Goal: Use online tool/utility: Utilize a website feature to perform a specific function

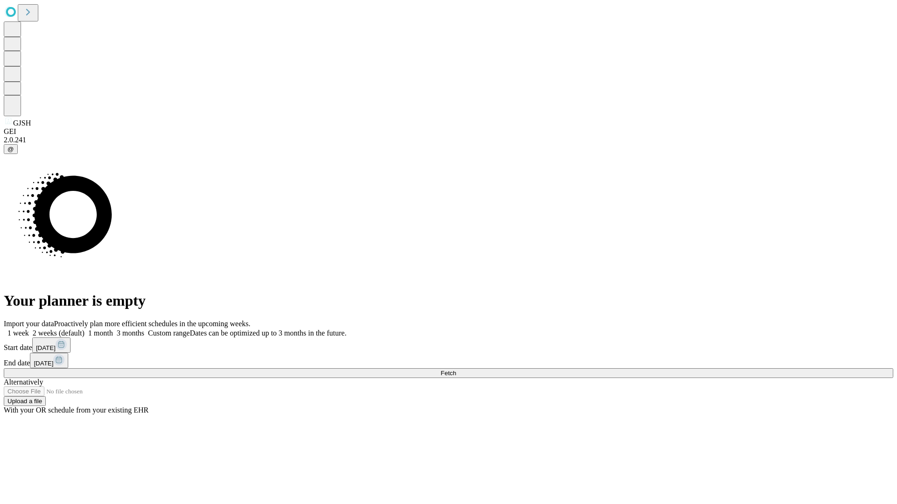
click at [456, 370] on span "Fetch" at bounding box center [447, 373] width 15 height 7
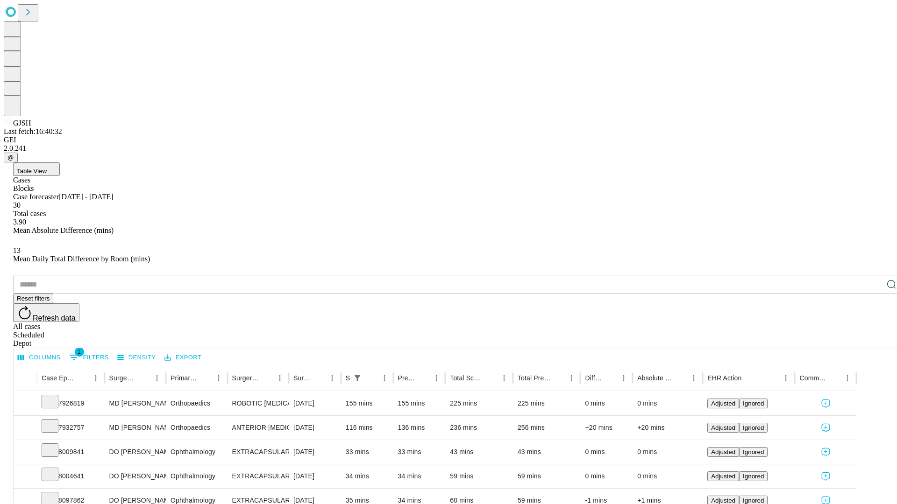
click at [47, 168] on span "Table View" at bounding box center [32, 171] width 30 height 7
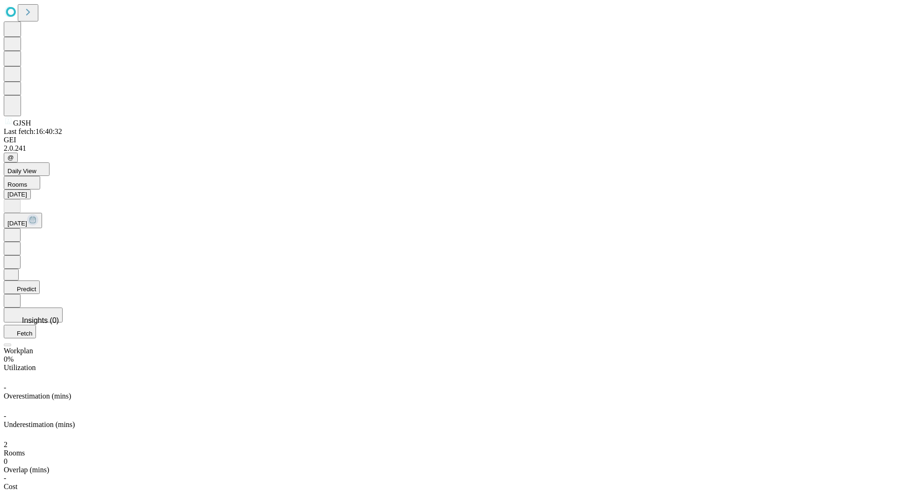
click at [40, 281] on button "Predict" at bounding box center [22, 288] width 36 height 14
